Goal: Use online tool/utility: Utilize a website feature to perform a specific function

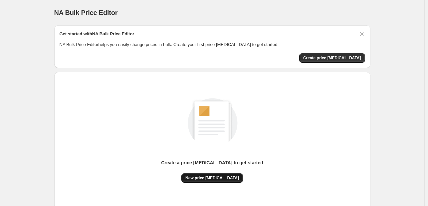
click at [208, 177] on span "New price [MEDICAL_DATA]" at bounding box center [212, 177] width 54 height 5
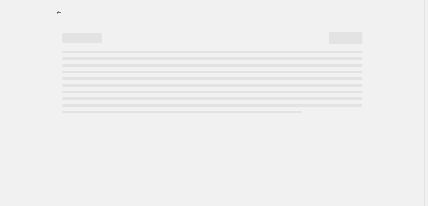
select select "percentage"
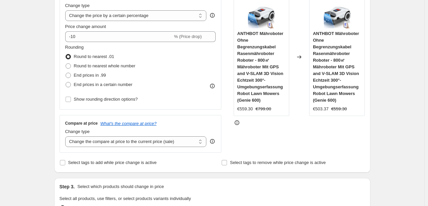
scroll to position [166, 0]
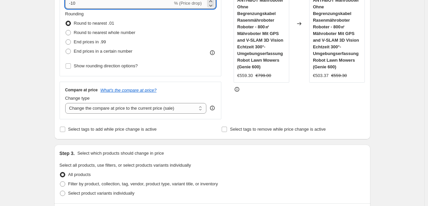
click at [87, 4] on input "-10" at bounding box center [118, 3] width 107 height 11
type input "-1"
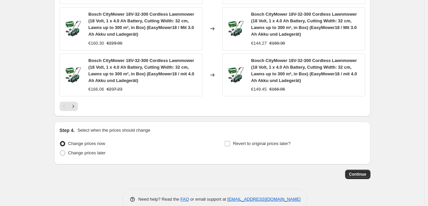
scroll to position [556, 0]
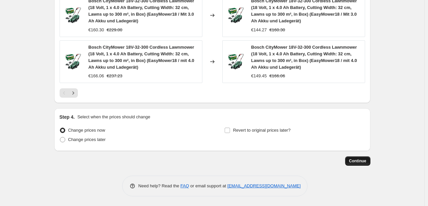
type input "-30"
click at [360, 157] on button "Continue" at bounding box center [357, 160] width 25 height 9
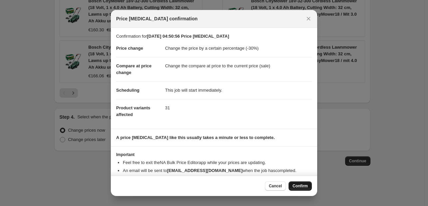
click at [298, 186] on span "Confirm" at bounding box center [299, 185] width 15 height 5
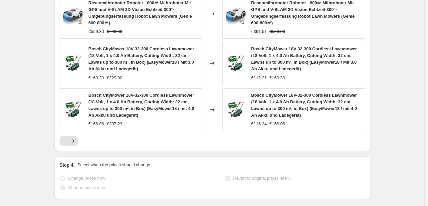
scroll to position [573, 0]
